Goal: Task Accomplishment & Management: Manage account settings

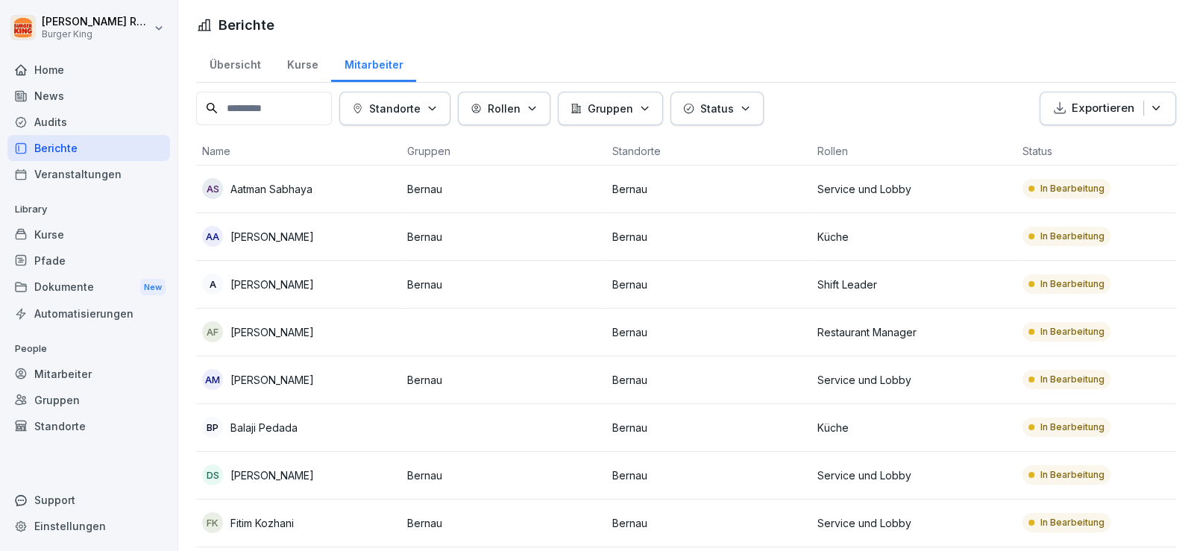
click at [287, 229] on p "[PERSON_NAME]" at bounding box center [272, 237] width 84 height 16
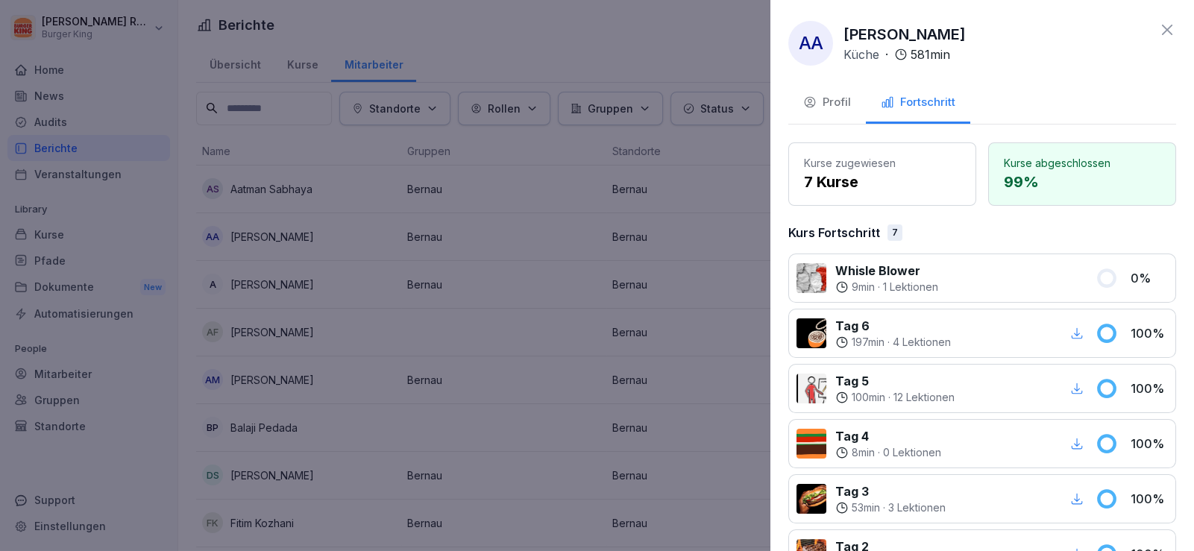
click at [827, 101] on div "Profil" at bounding box center [827, 102] width 48 height 17
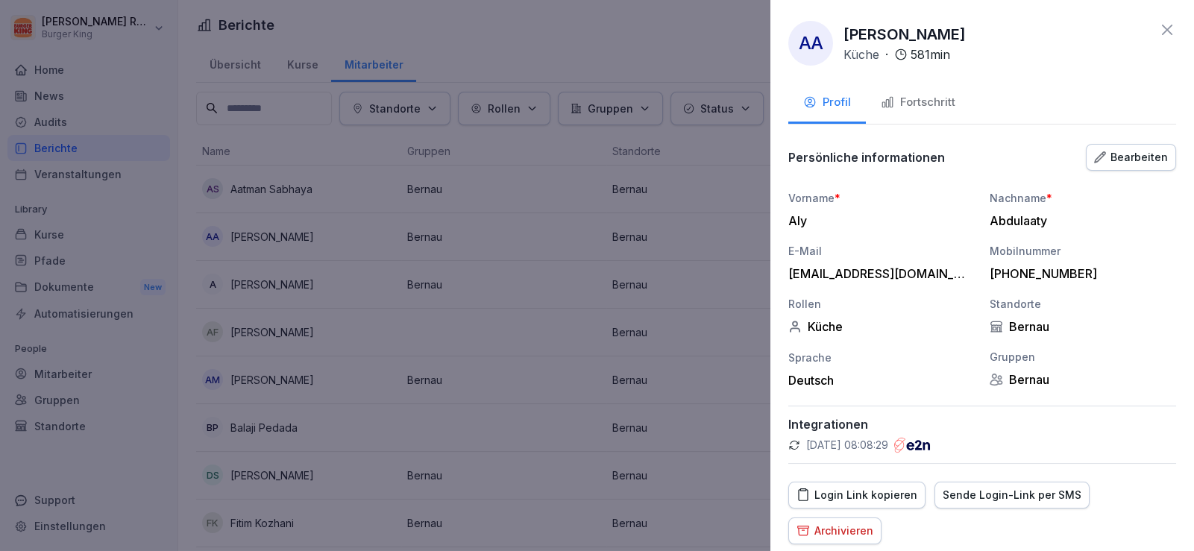
click at [874, 495] on div "Login Link kopieren" at bounding box center [857, 495] width 121 height 16
click at [619, 48] on div at bounding box center [597, 275] width 1194 height 551
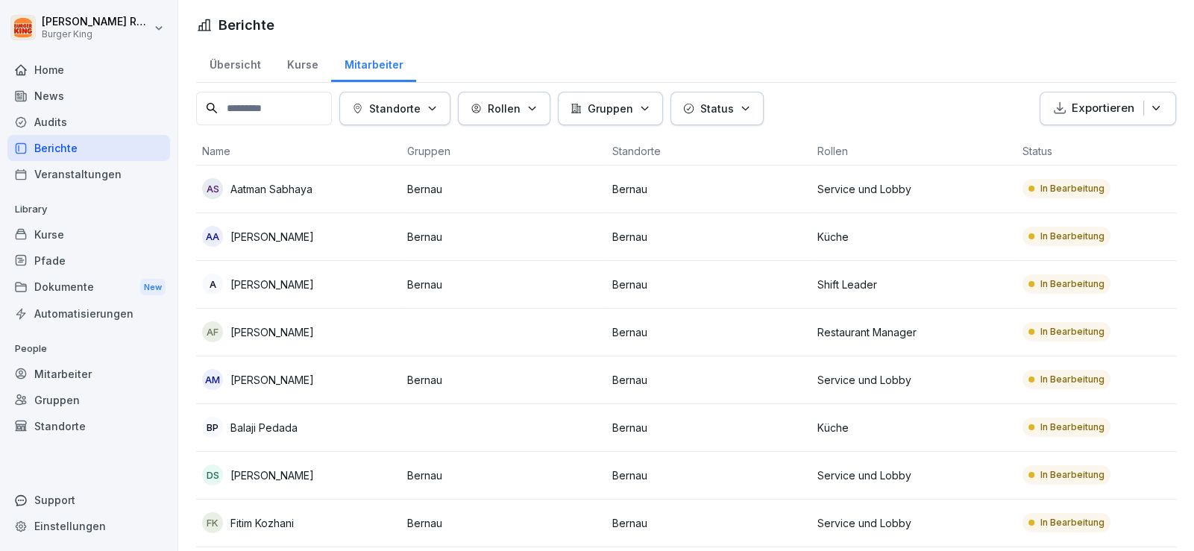
click at [289, 480] on p "[PERSON_NAME]" at bounding box center [272, 476] width 84 height 16
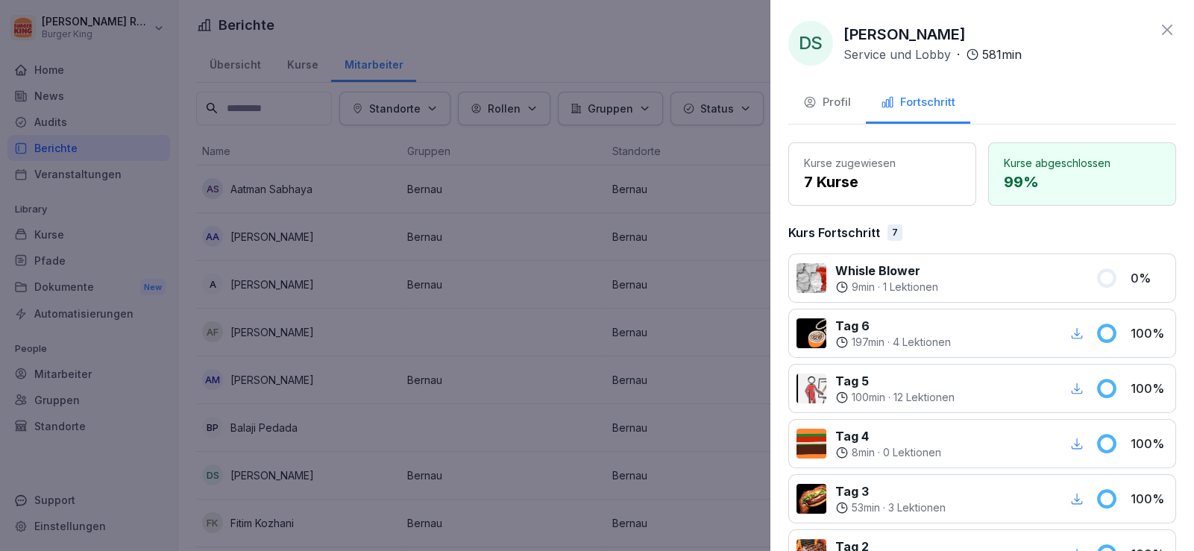
click at [907, 276] on p "Whisle Blower" at bounding box center [886, 271] width 103 height 18
click at [842, 97] on div "Profil" at bounding box center [827, 102] width 48 height 17
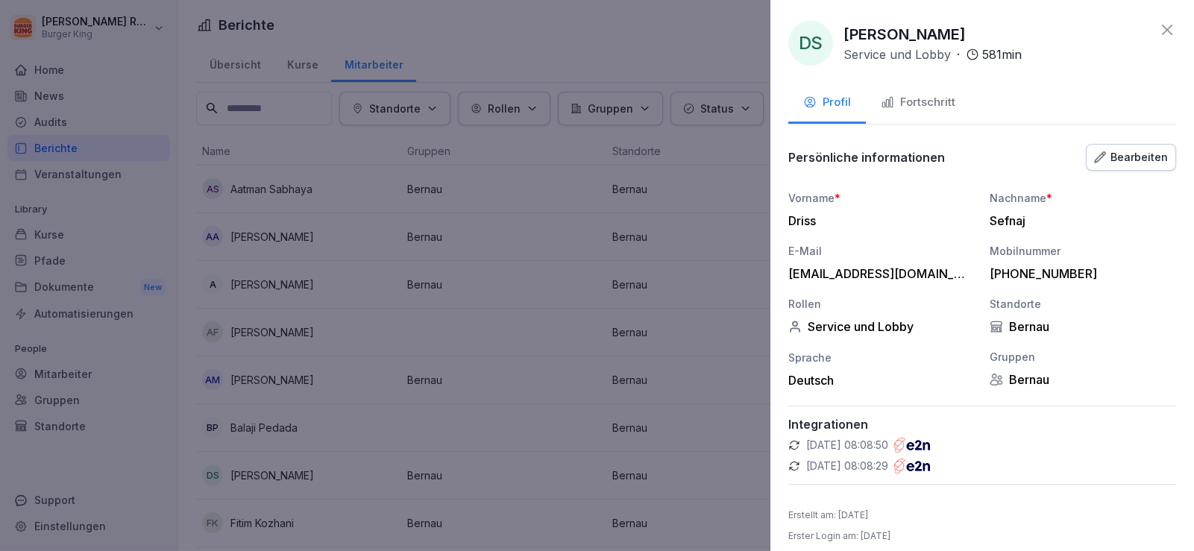
click at [847, 459] on p "[DATE] 08:08:29" at bounding box center [847, 466] width 82 height 15
drag, startPoint x: 970, startPoint y: 442, endPoint x: 950, endPoint y: 445, distance: 20.3
click at [961, 442] on div "13.10.2025, 08:08:50" at bounding box center [982, 445] width 388 height 15
click at [930, 445] on img at bounding box center [912, 445] width 36 height 15
click at [930, 464] on img at bounding box center [912, 466] width 36 height 15
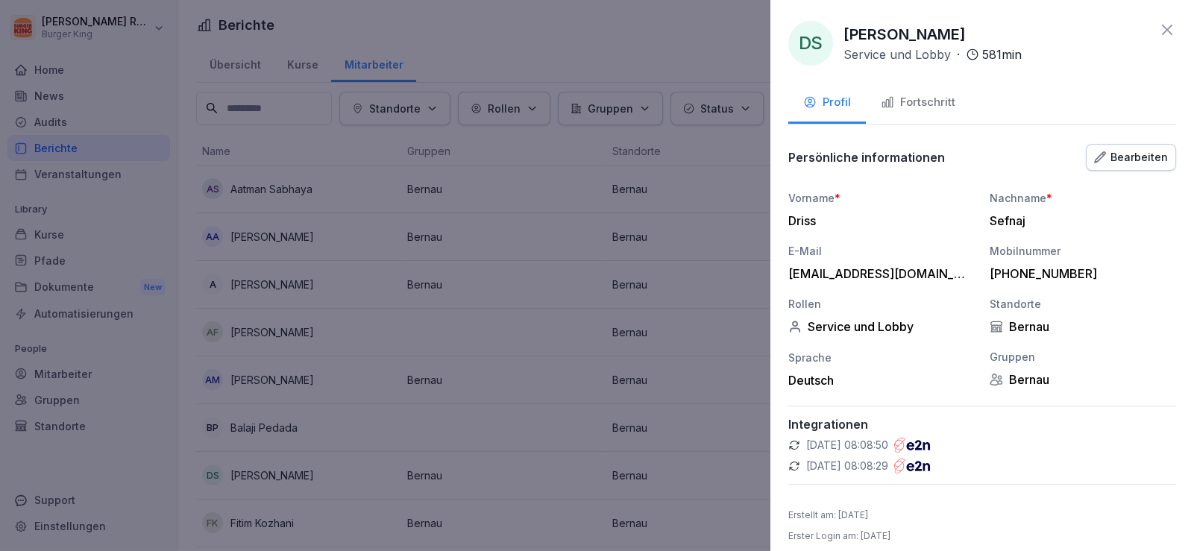
click at [1126, 142] on div "Persönliche informationen Bearbeiten" at bounding box center [982, 157] width 388 height 30
click at [1123, 151] on div "Bearbeiten" at bounding box center [1131, 157] width 74 height 16
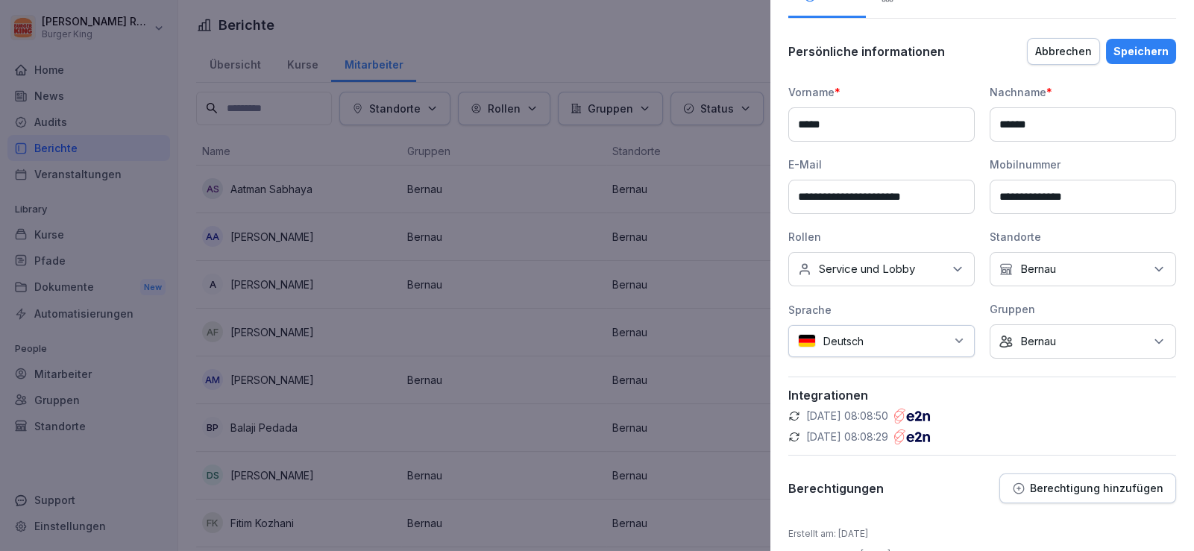
scroll to position [134, 0]
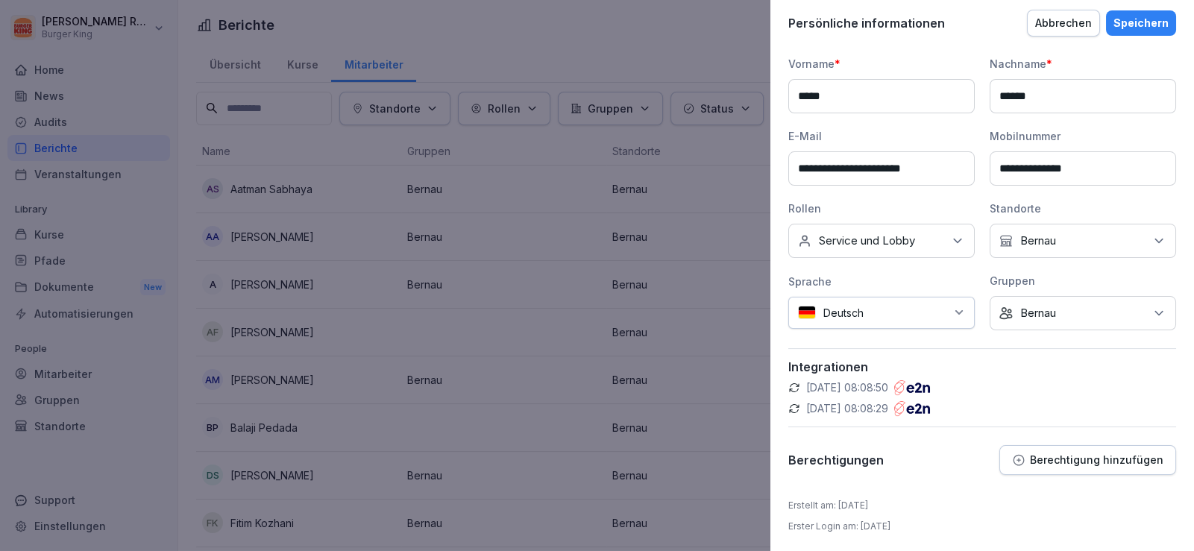
click at [1042, 462] on p "Berechtigung hinzufügen" at bounding box center [1097, 460] width 134 height 12
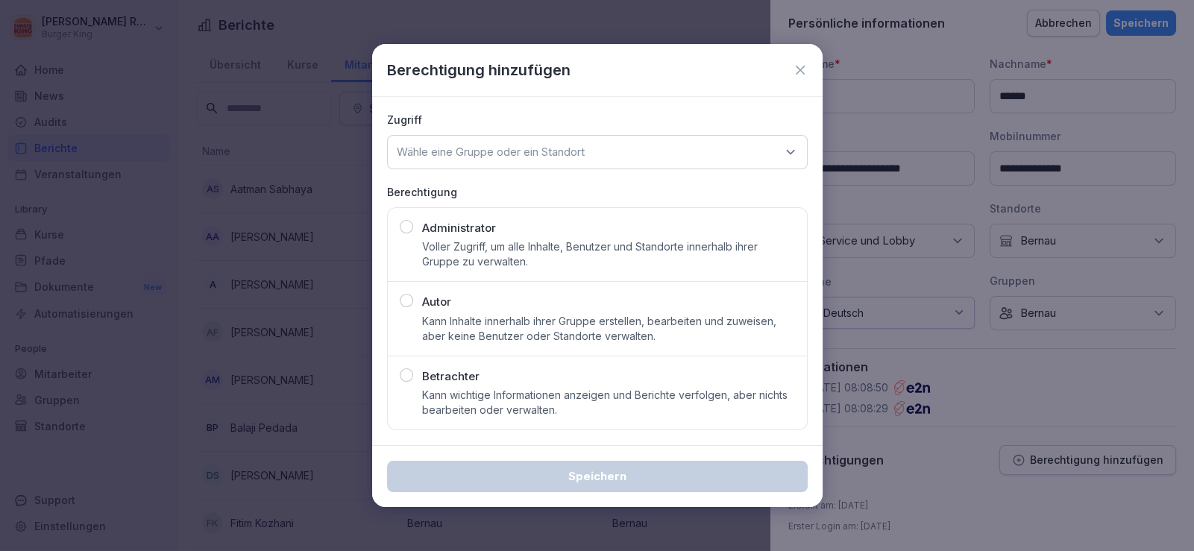
click at [803, 63] on icon at bounding box center [800, 70] width 15 height 15
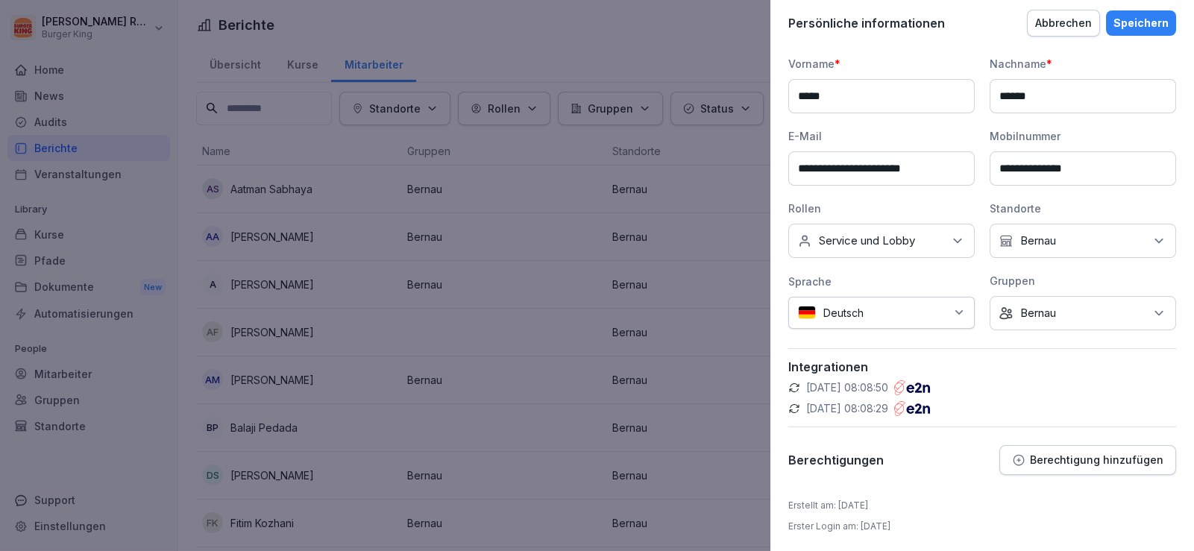
click at [633, 32] on div at bounding box center [597, 275] width 1194 height 551
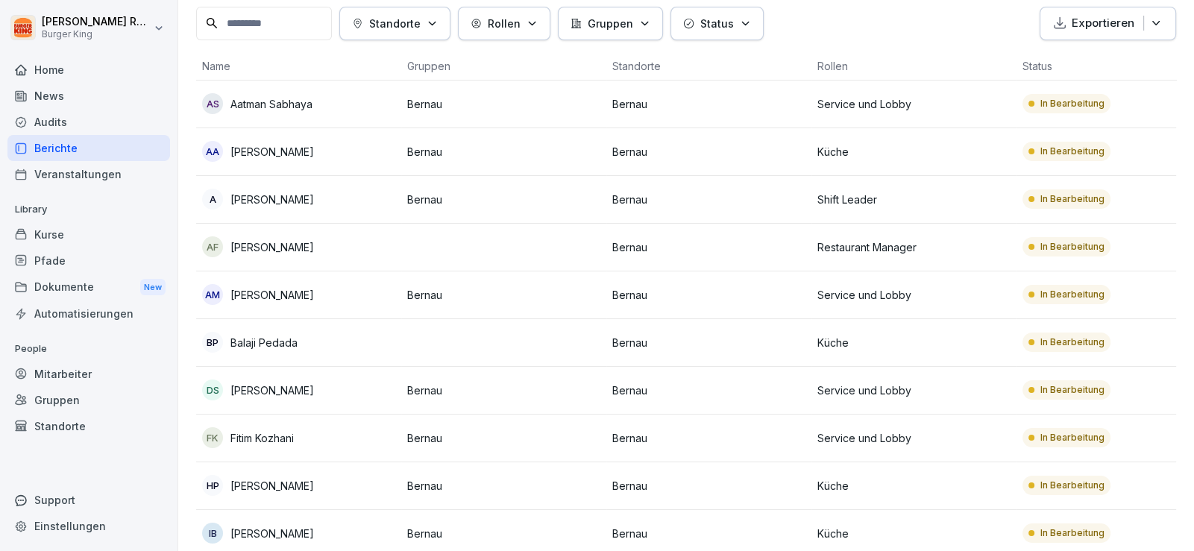
scroll to position [148, 0]
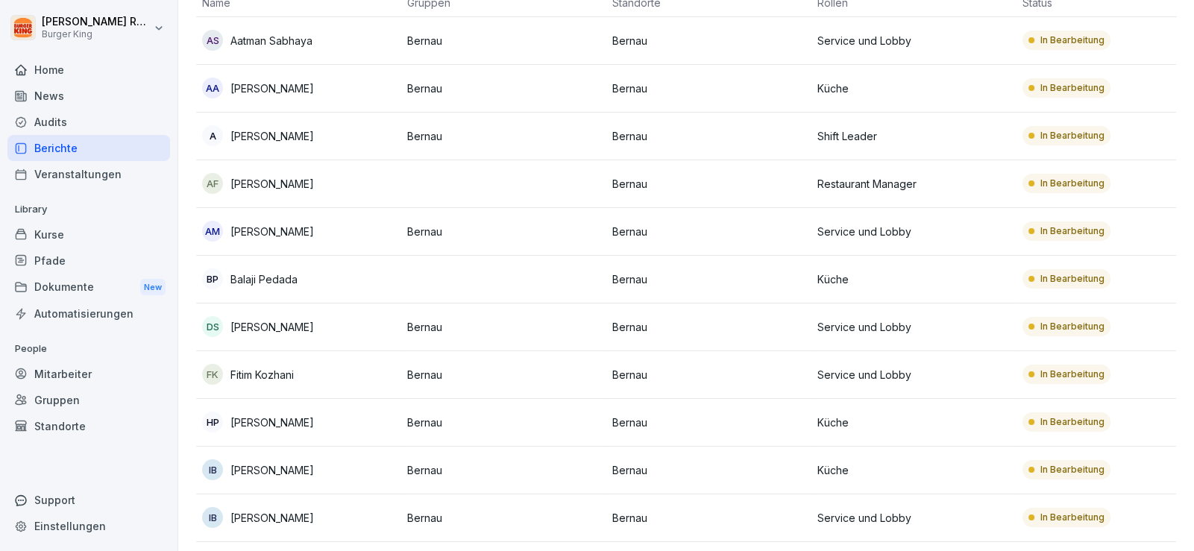
click at [0, 402] on div "Robert Rohrich Burger King Home News Audits Berichte Veranstaltungen Library Ku…" at bounding box center [89, 275] width 178 height 551
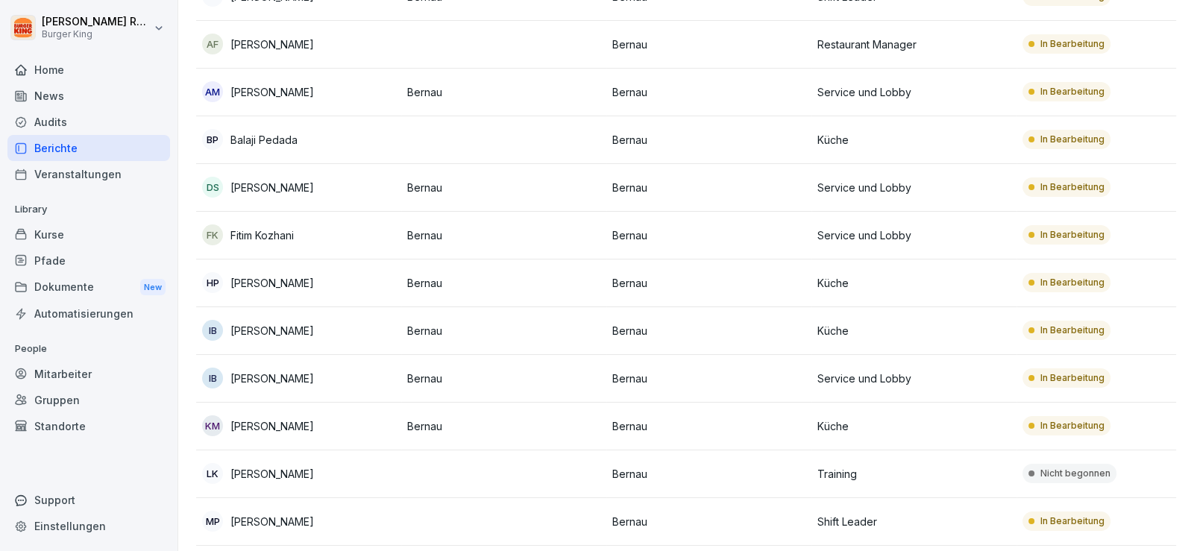
scroll to position [298, 0]
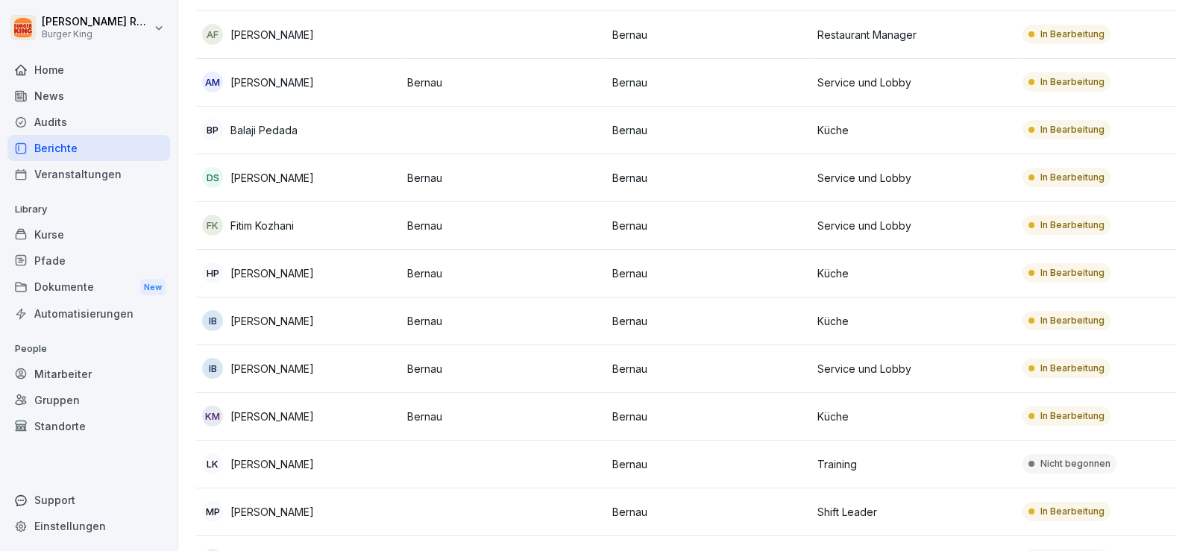
click at [0, 386] on div "Robert Rohrich Burger King Home News Audits Berichte Veranstaltungen Library Ku…" at bounding box center [89, 275] width 178 height 551
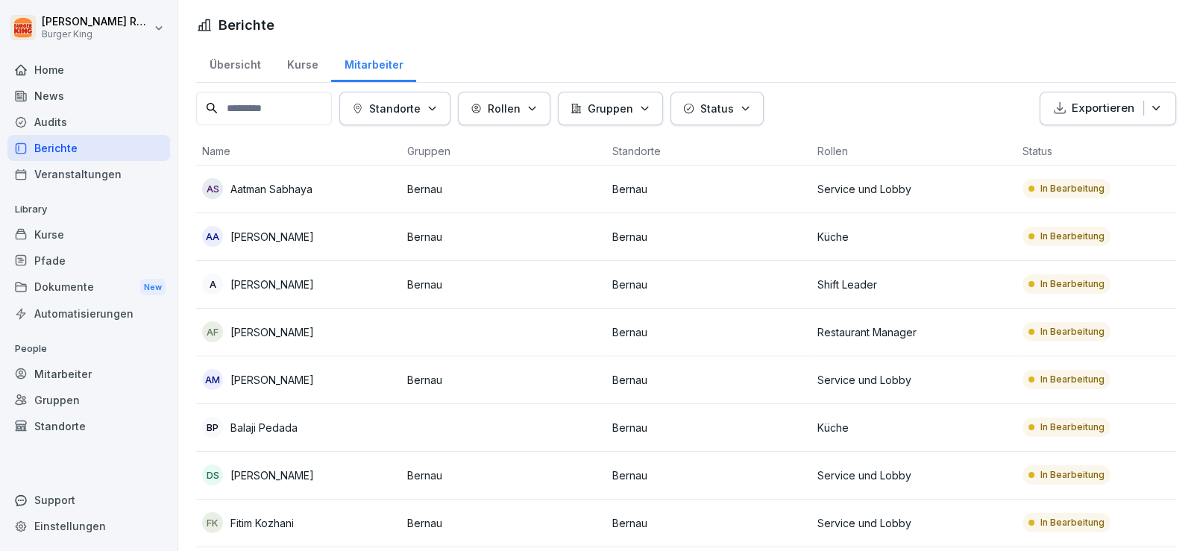
scroll to position [0, 0]
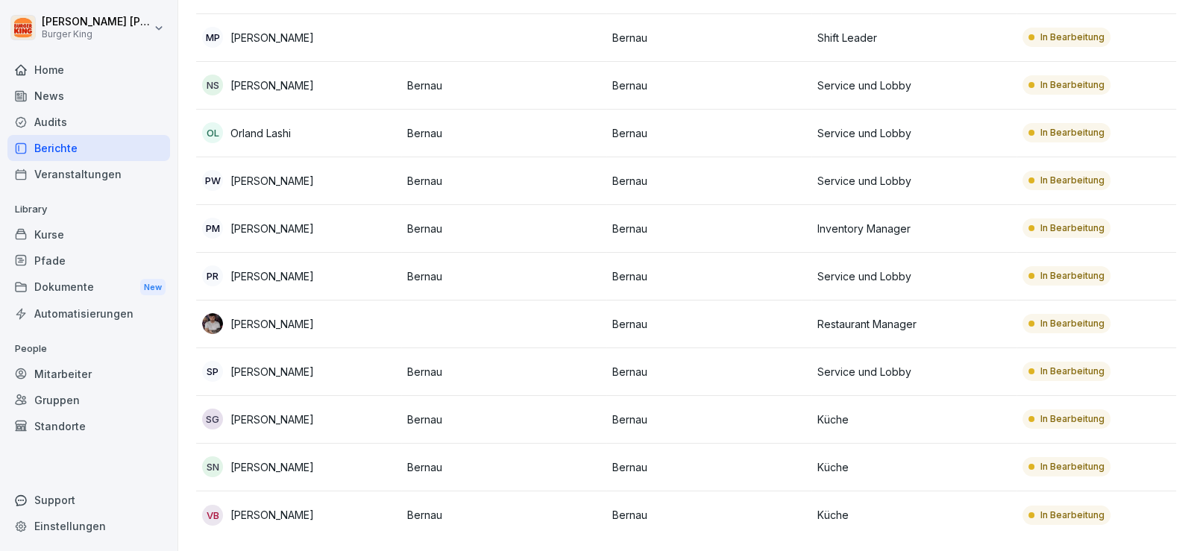
scroll to position [718, 0]
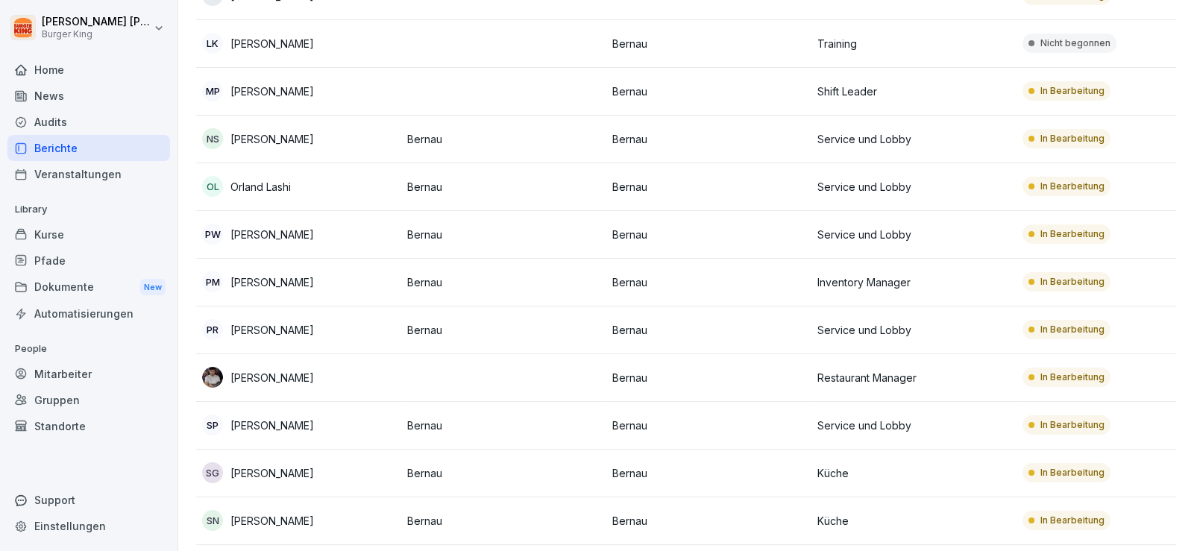
click at [267, 374] on p "[PERSON_NAME]" at bounding box center [272, 378] width 84 height 16
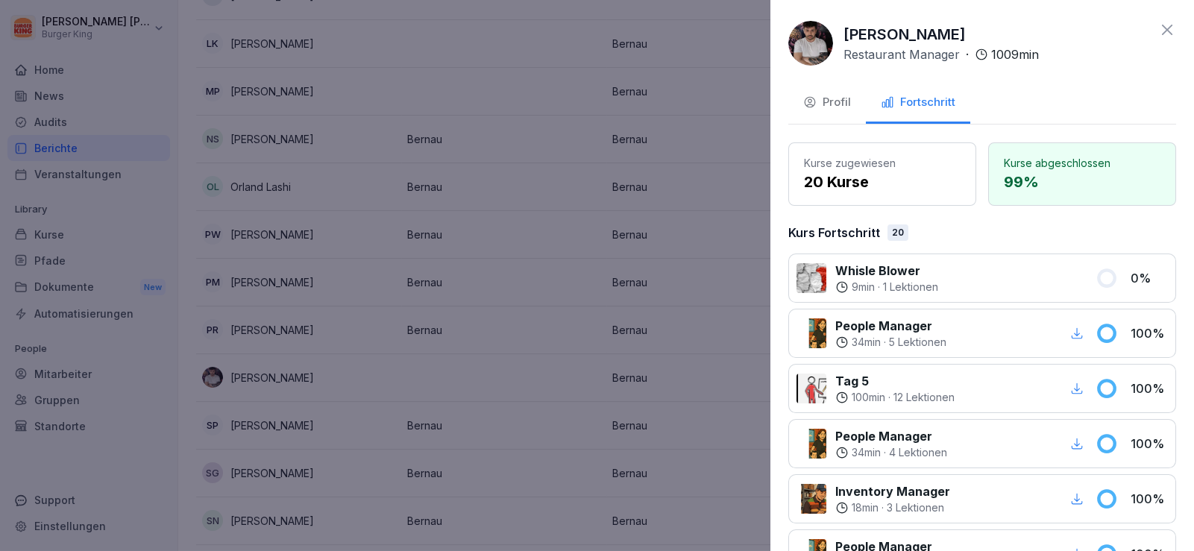
click at [849, 101] on div "Profil" at bounding box center [827, 102] width 48 height 17
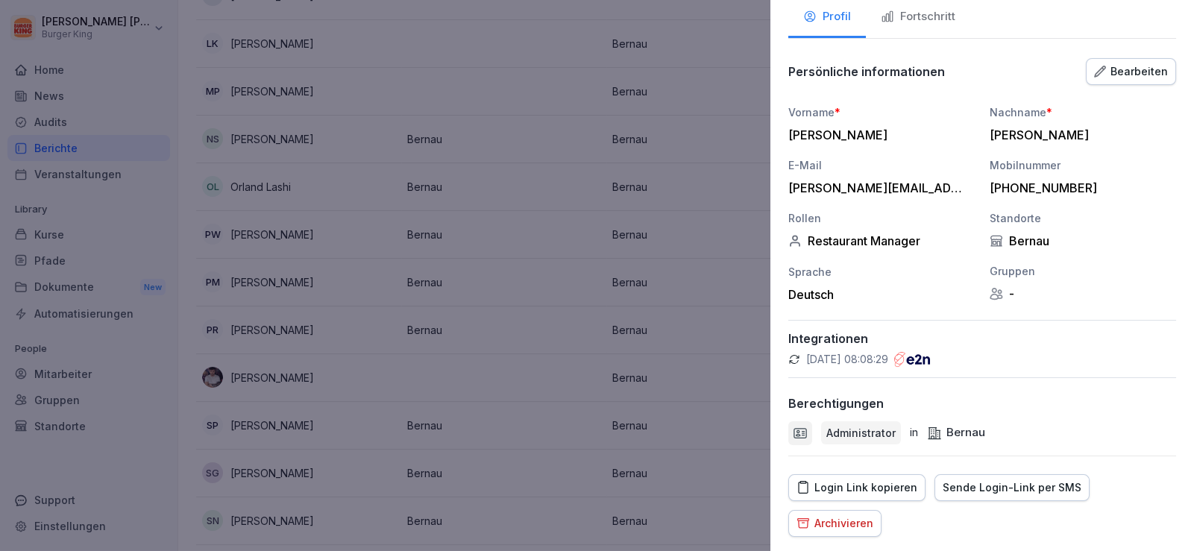
scroll to position [148, 0]
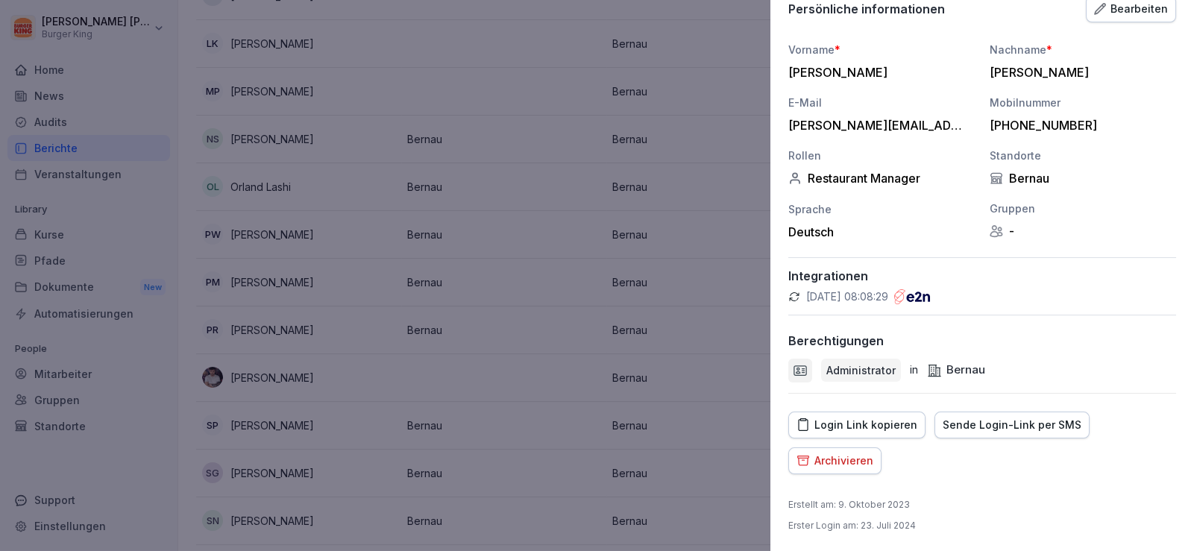
click at [876, 423] on div "Login Link kopieren" at bounding box center [857, 425] width 121 height 16
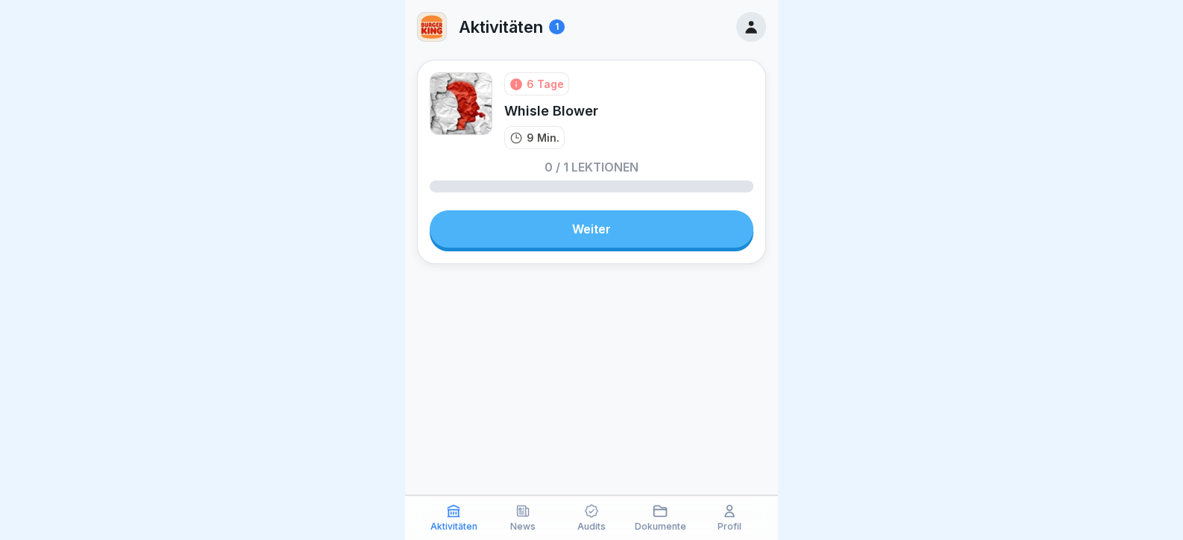
click at [611, 227] on link "Weiter" at bounding box center [592, 228] width 324 height 37
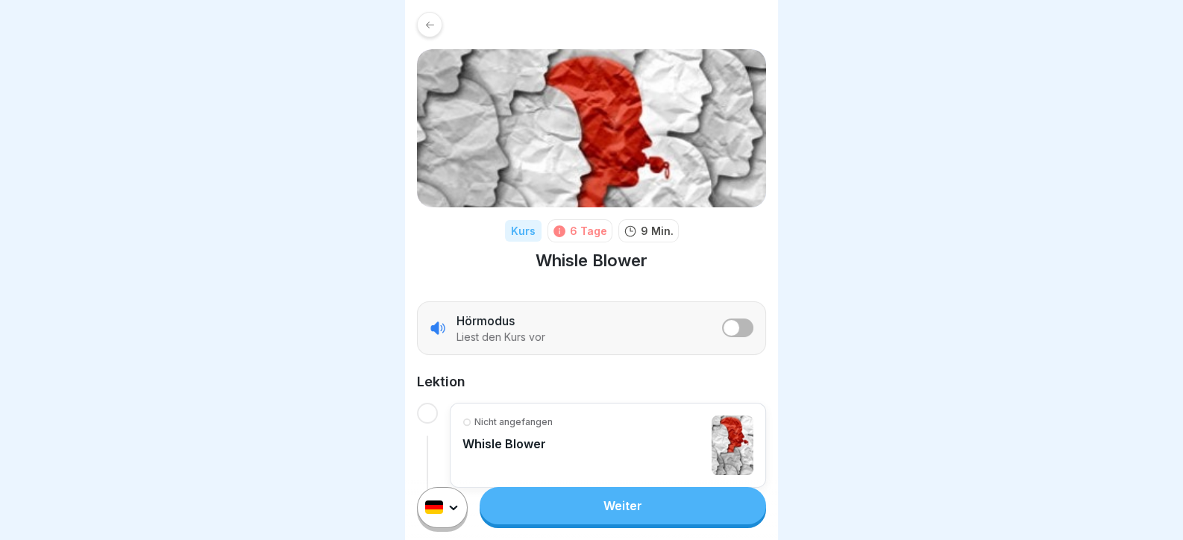
click at [546, 503] on link "Weiter" at bounding box center [623, 505] width 286 height 37
